Goal: Task Accomplishment & Management: Use online tool/utility

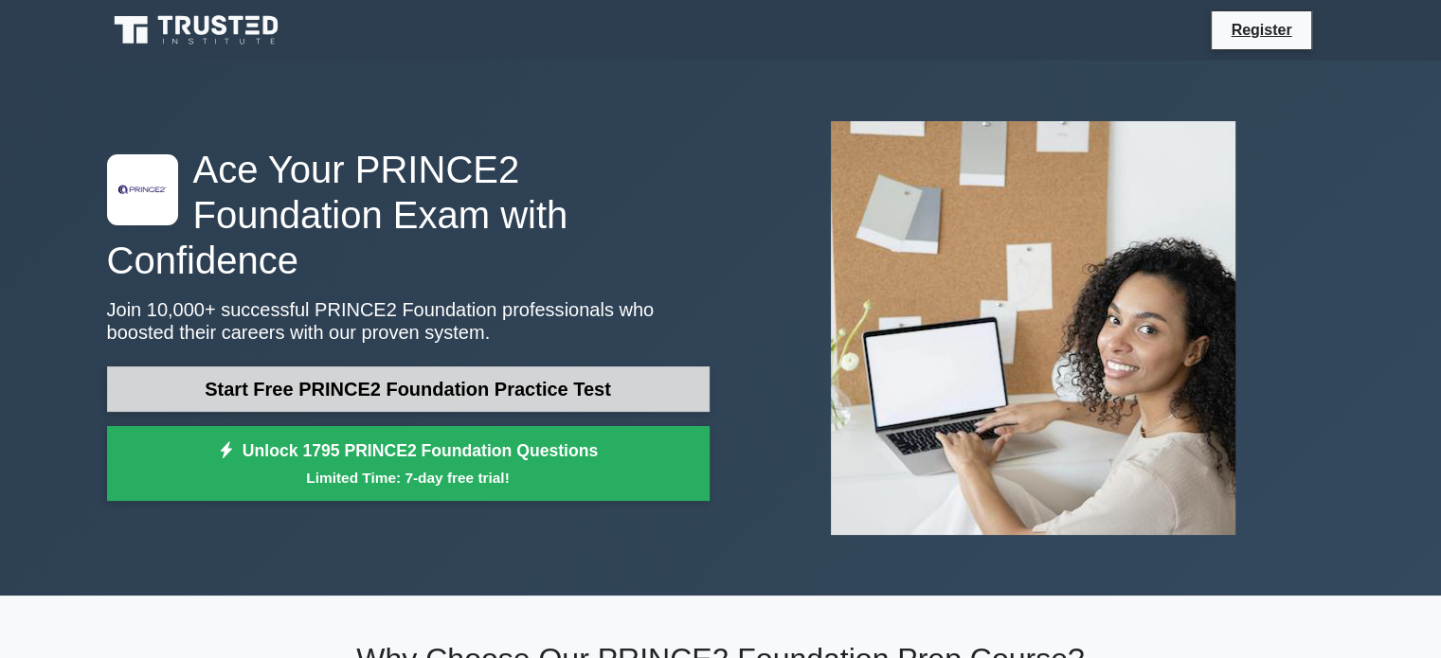
click at [262, 367] on link "Start Free PRINCE2 Foundation Practice Test" at bounding box center [408, 389] width 603 height 45
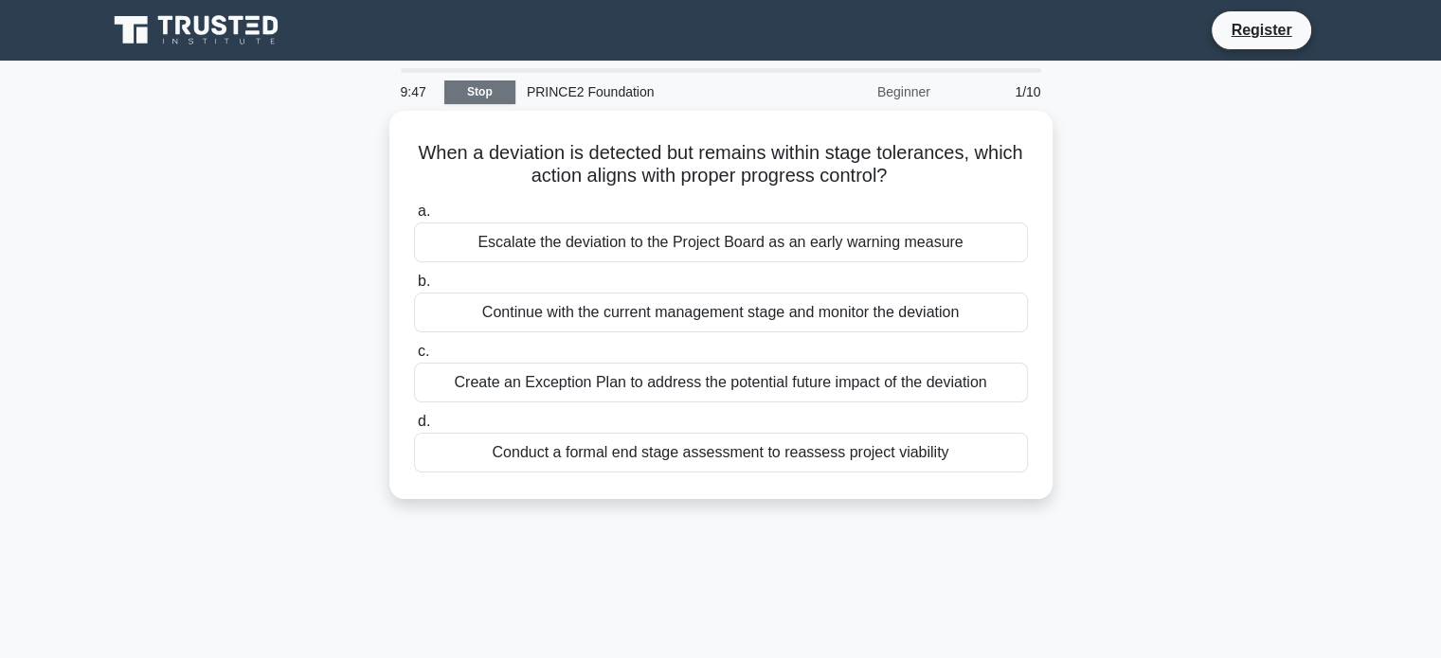
click at [481, 94] on link "Stop" at bounding box center [479, 93] width 71 height 24
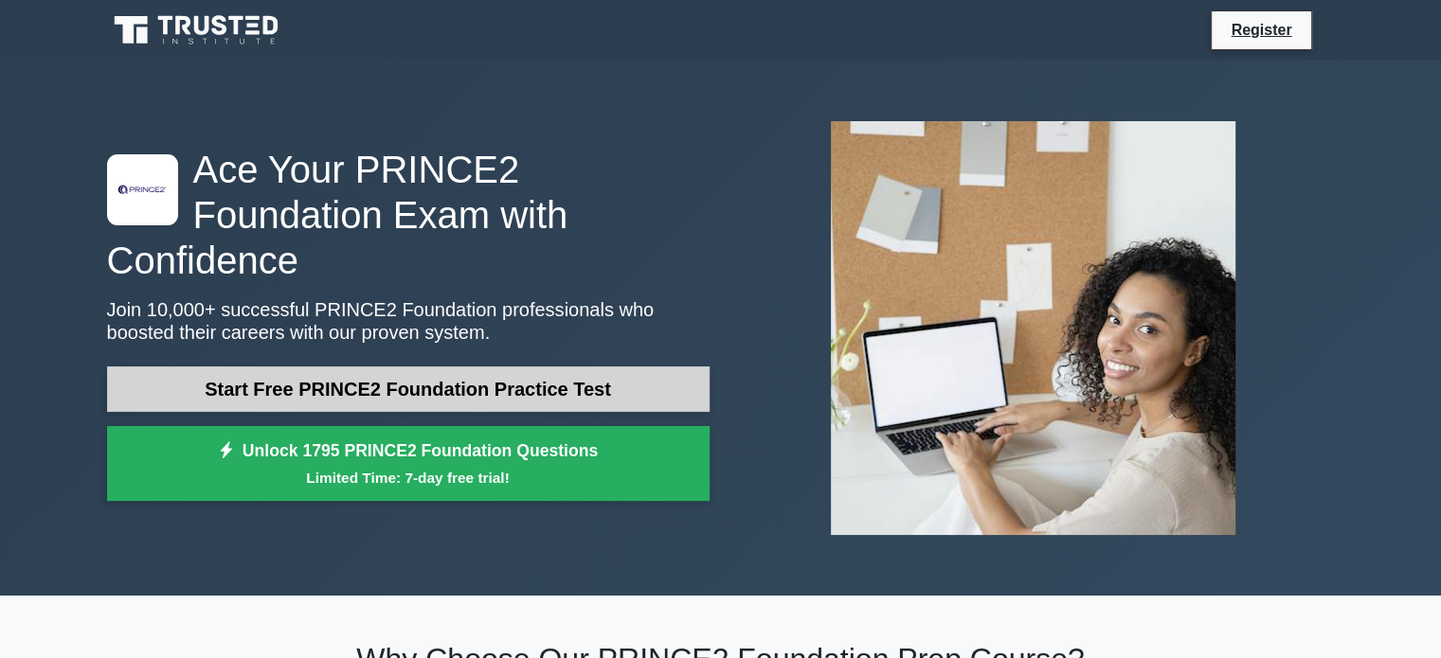
click at [413, 367] on link "Start Free PRINCE2 Foundation Practice Test" at bounding box center [408, 389] width 603 height 45
